Goal: Browse casually

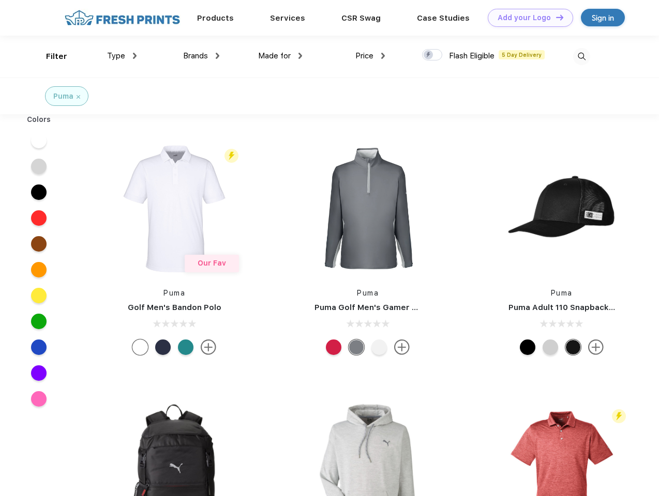
click at [526, 18] on link "Add your Logo Design Tool" at bounding box center [530, 18] width 85 height 18
click at [0, 0] on div "Design Tool" at bounding box center [0, 0] width 0 height 0
click at [555, 17] on link "Add your Logo Design Tool" at bounding box center [530, 18] width 85 height 18
click at [50, 56] on div "Filter" at bounding box center [56, 57] width 21 height 12
click at [122, 56] on span "Type" at bounding box center [116, 55] width 18 height 9
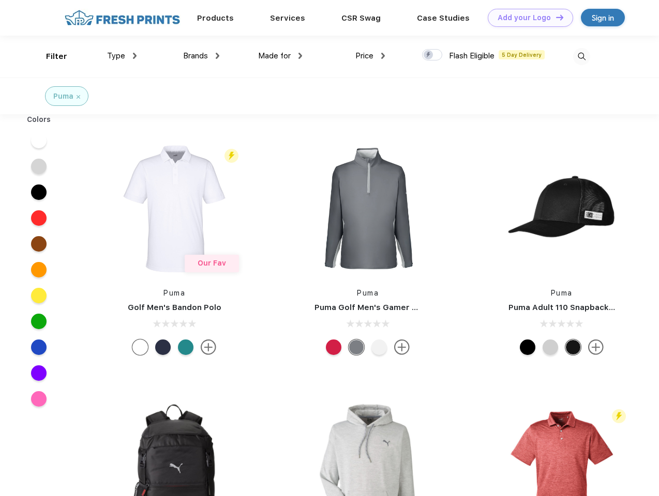
click at [201, 56] on span "Brands" at bounding box center [195, 55] width 25 height 9
click at [280, 56] on span "Made for" at bounding box center [274, 55] width 33 height 9
click at [370, 56] on span "Price" at bounding box center [364, 55] width 18 height 9
click at [432, 55] on div at bounding box center [432, 54] width 20 height 11
click at [429, 55] on input "checkbox" at bounding box center [425, 52] width 7 height 7
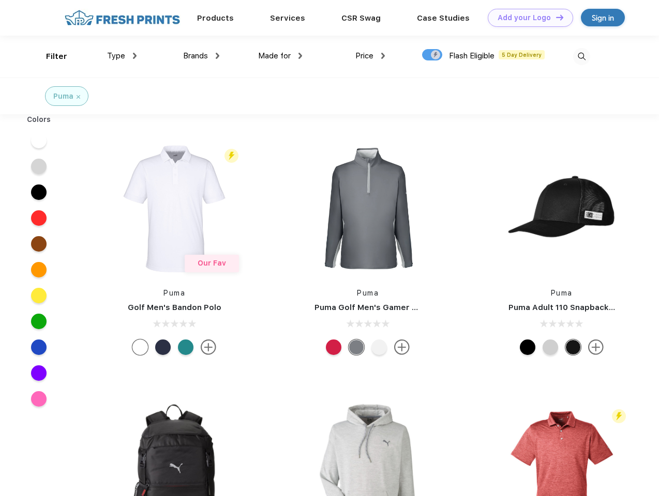
click at [581, 56] on img at bounding box center [581, 56] width 17 height 17
